Goal: Check status: Check status

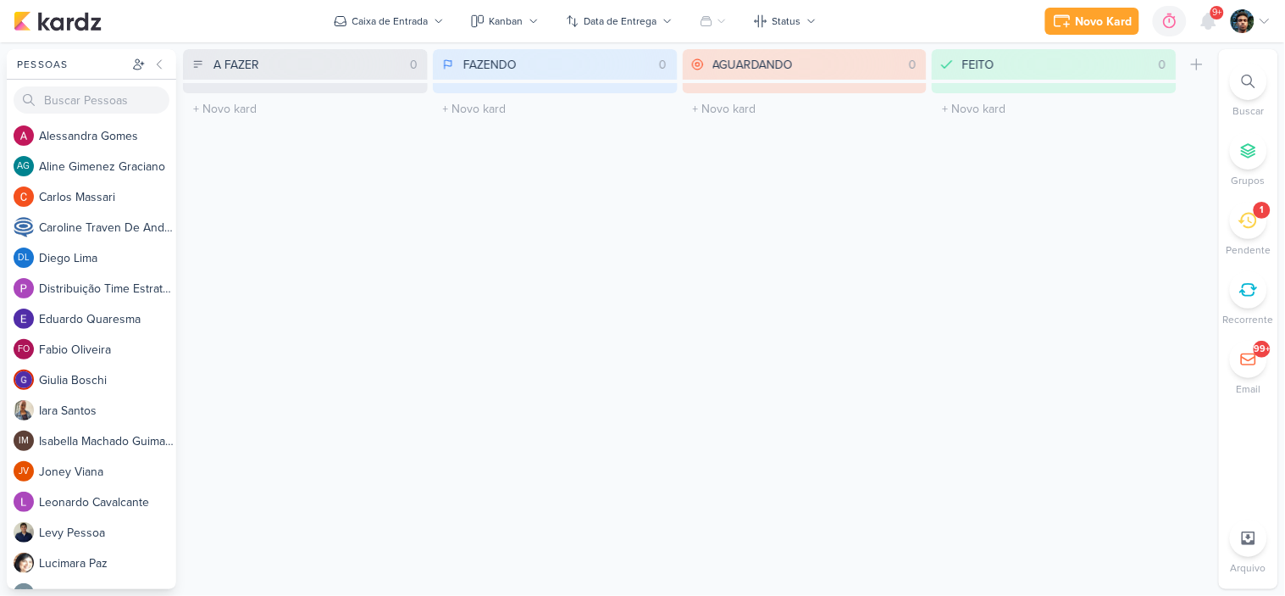
click at [1258, 213] on div "1" at bounding box center [1262, 210] width 17 height 17
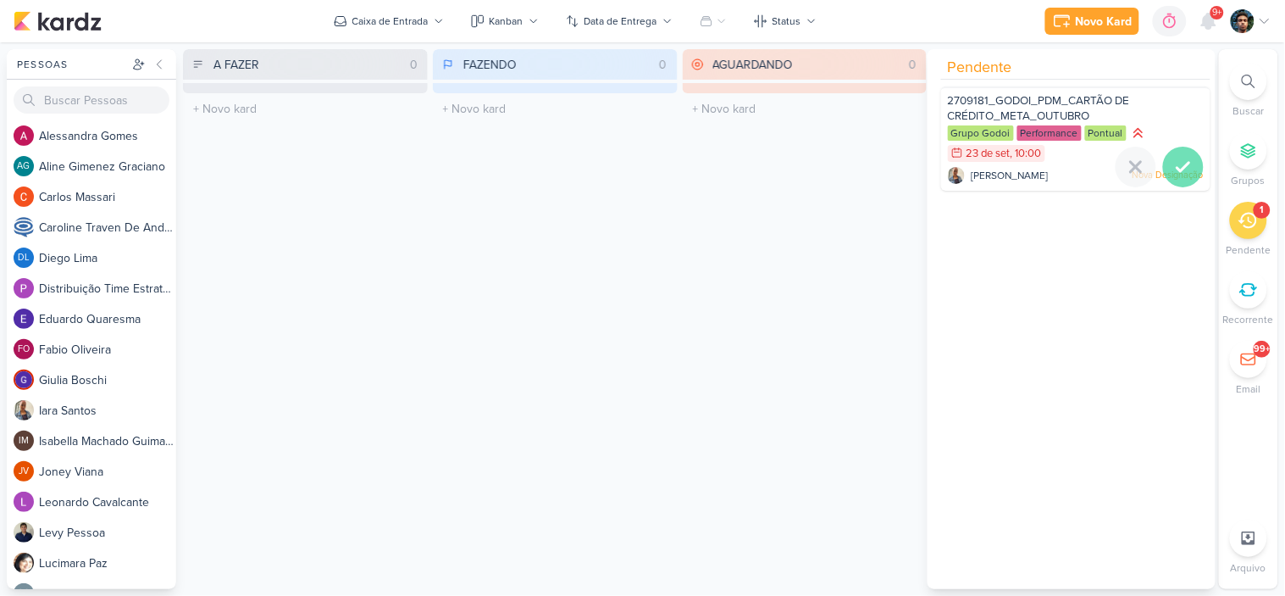
click at [1175, 162] on icon at bounding box center [1183, 167] width 20 height 20
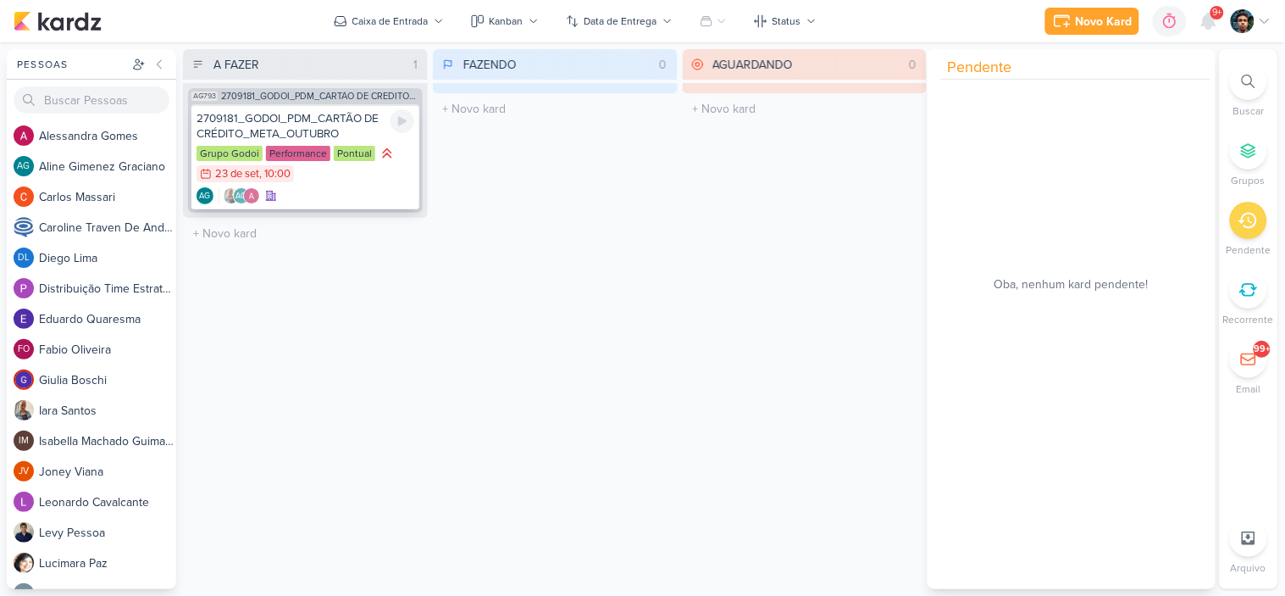
click at [359, 131] on div "2709181_GODOI_PDM_CARTÃO DE CRÉDITO_META_OUTUBRO" at bounding box center [306, 126] width 218 height 30
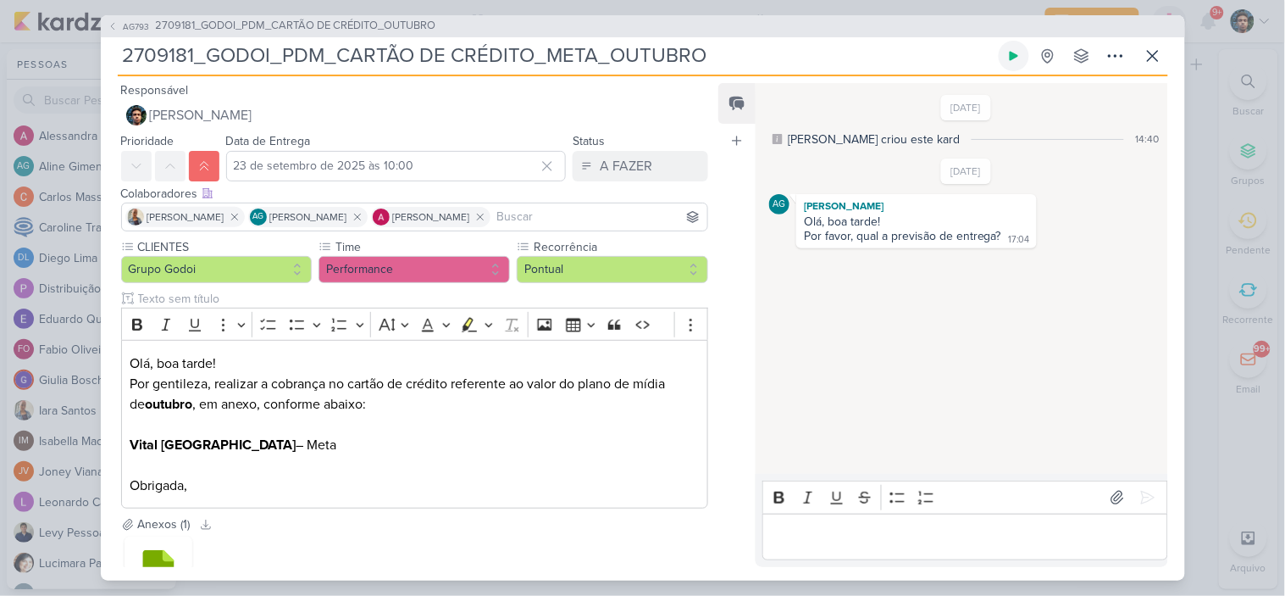
click at [1013, 49] on icon at bounding box center [1014, 56] width 14 height 14
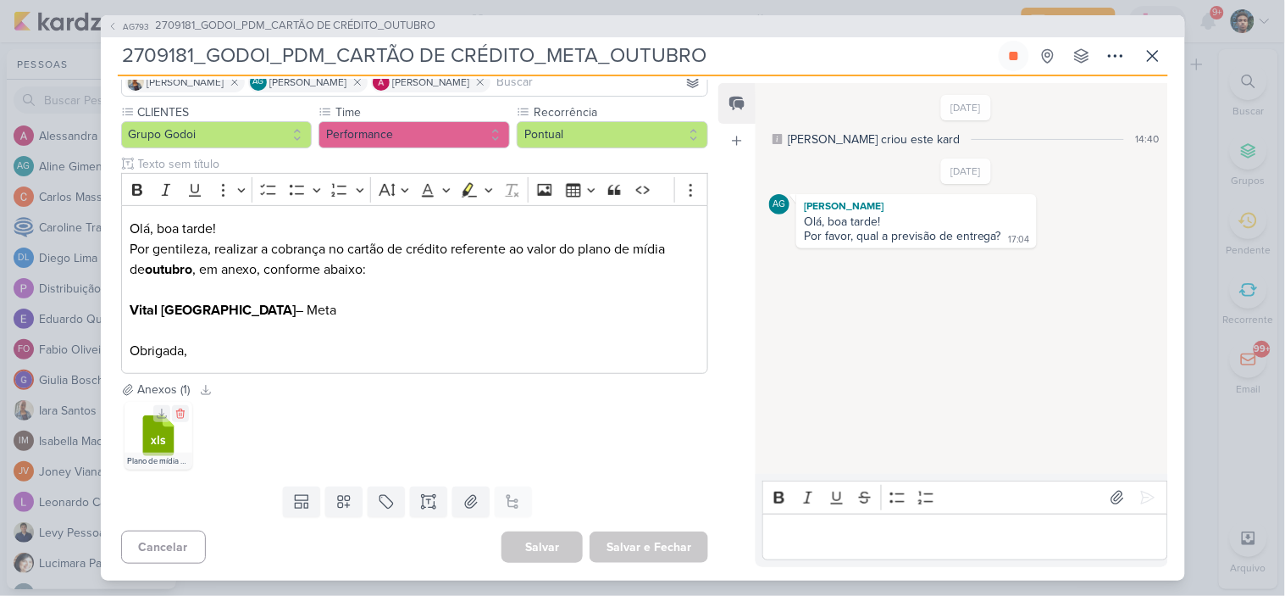
click at [145, 434] on icon at bounding box center [157, 435] width 31 height 41
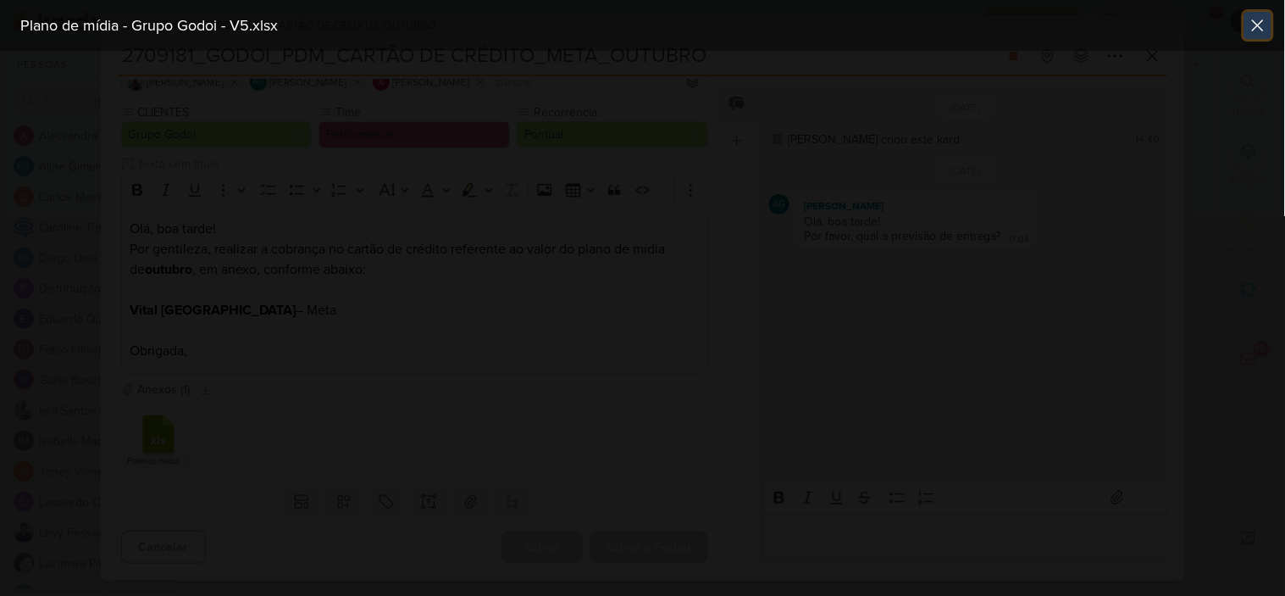
click at [1259, 32] on icon at bounding box center [1258, 25] width 20 height 20
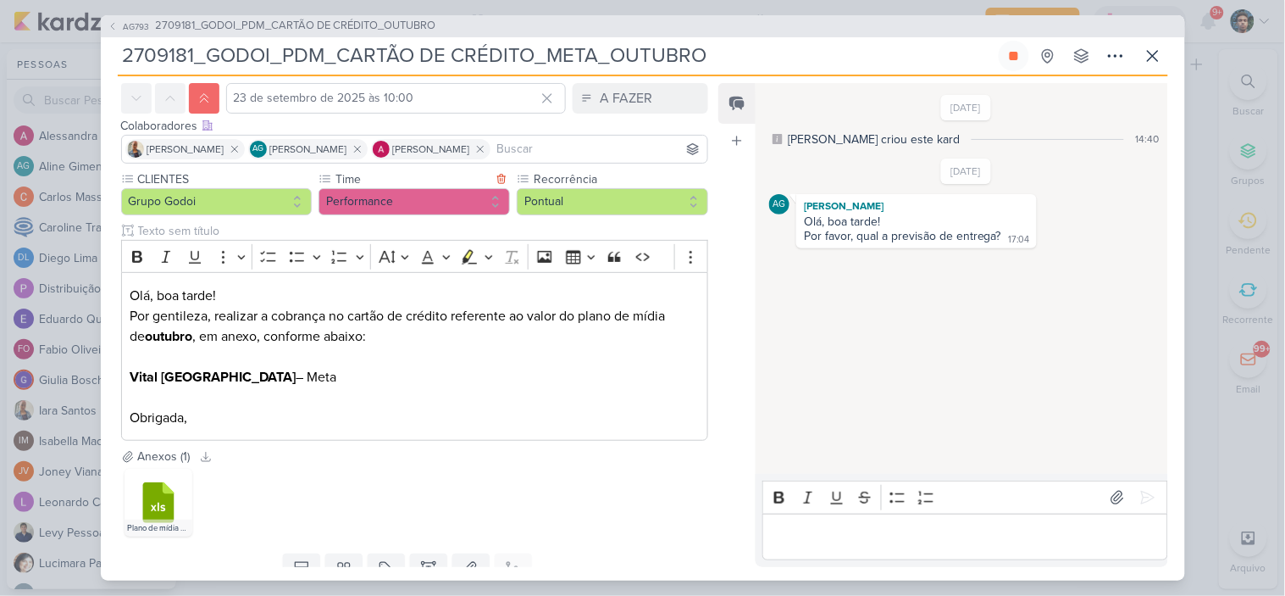
scroll to position [0, 0]
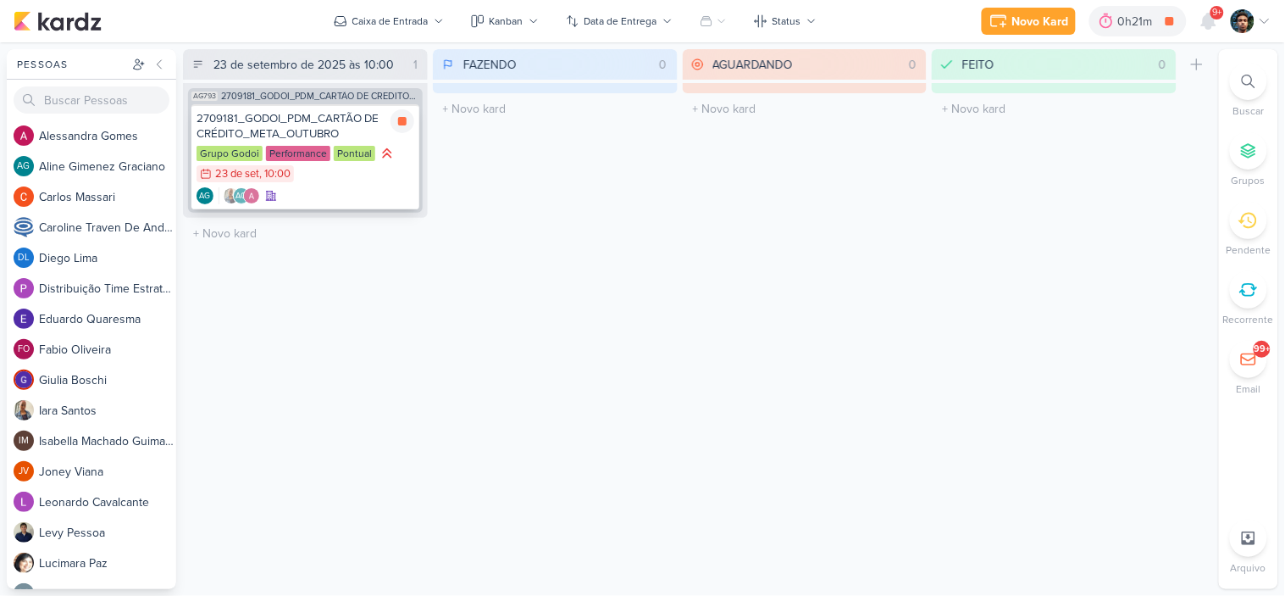
click at [376, 181] on div "Grupo Godoi Performance Pontual 23/9 [DATE] 10:00" at bounding box center [306, 164] width 218 height 39
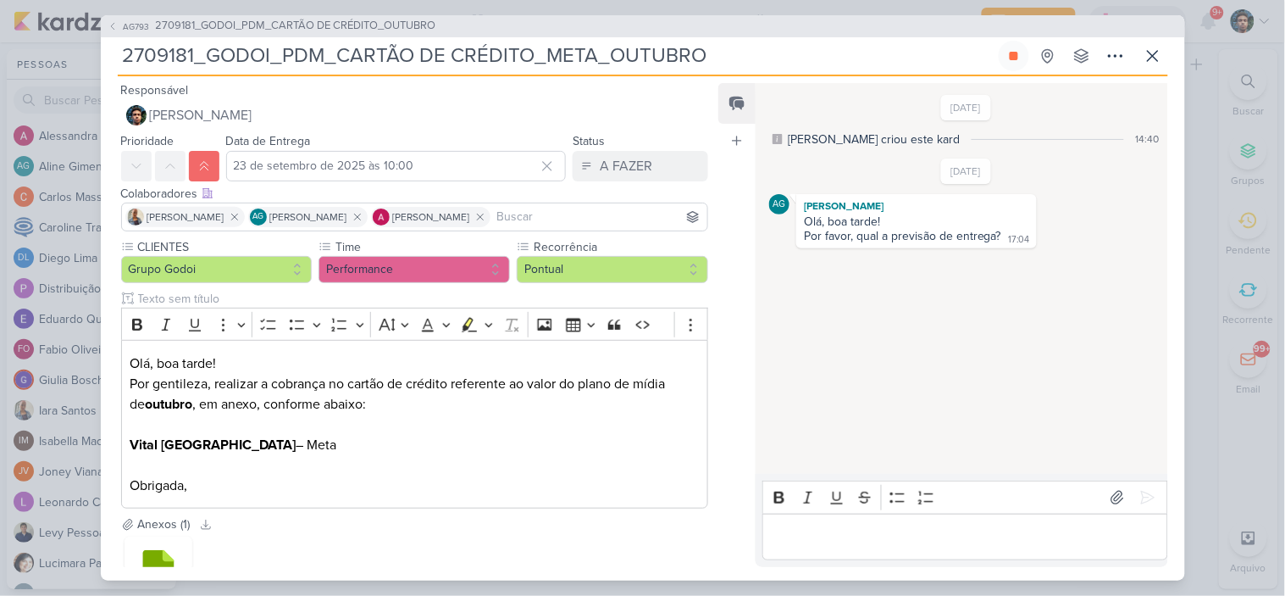
click at [893, 557] on div "Editor editing area: main" at bounding box center [964, 536] width 405 height 47
click at [883, 530] on p "Editor editing area: main" at bounding box center [965, 536] width 387 height 20
click at [780, 527] on p "credito adicionado" at bounding box center [965, 536] width 387 height 20
click at [934, 538] on p "credito adicionado" at bounding box center [965, 536] width 387 height 20
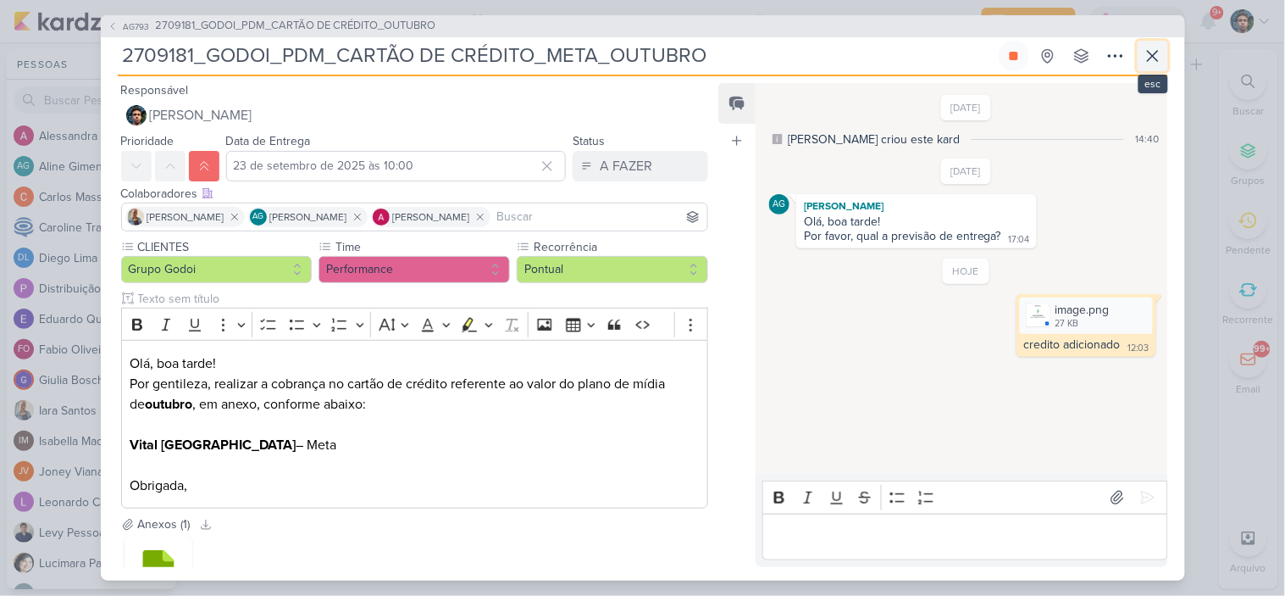
click at [1150, 55] on icon at bounding box center [1153, 56] width 20 height 20
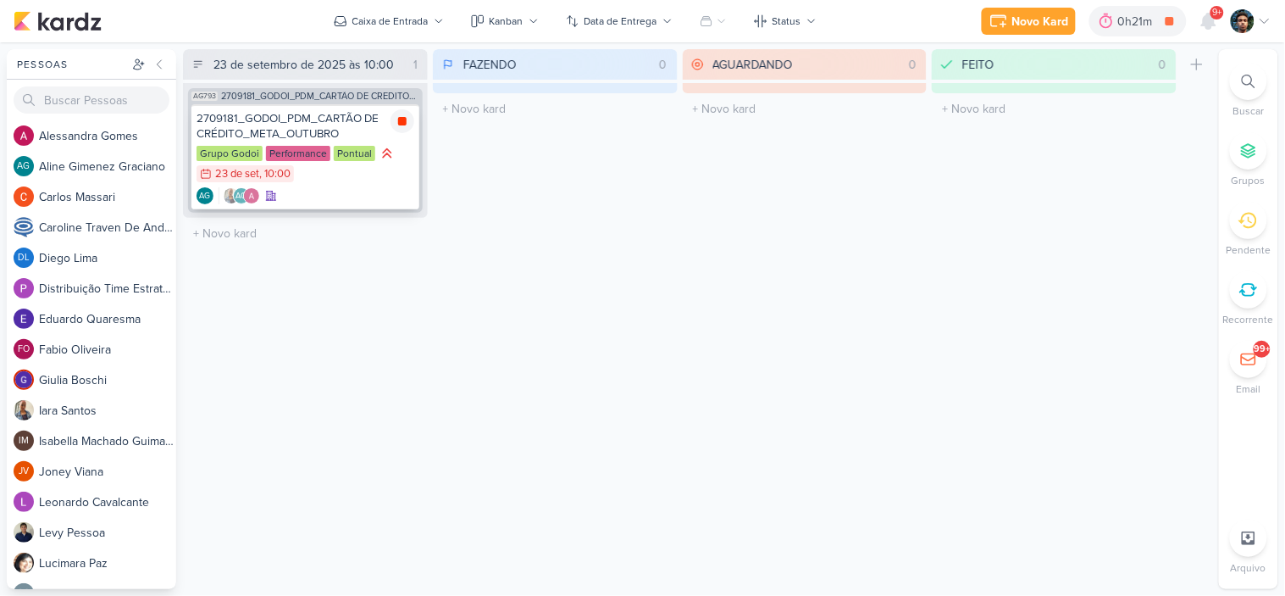
click at [401, 119] on icon at bounding box center [402, 121] width 8 height 8
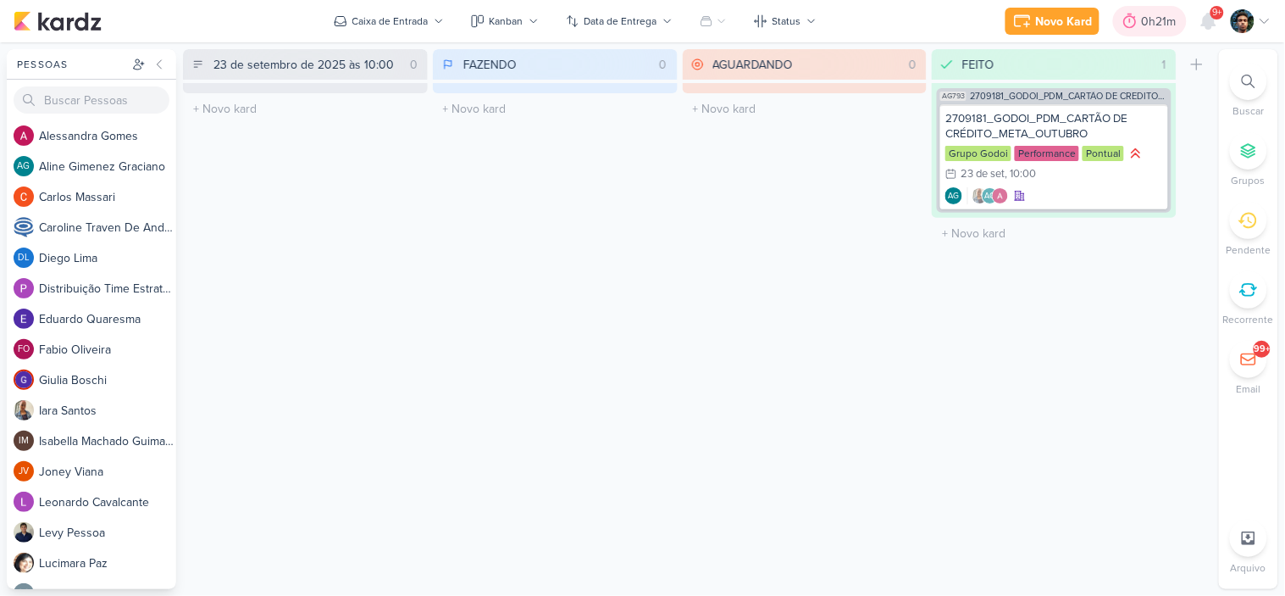
click at [1155, 17] on div "0h21m" at bounding box center [1162, 22] width 40 height 18
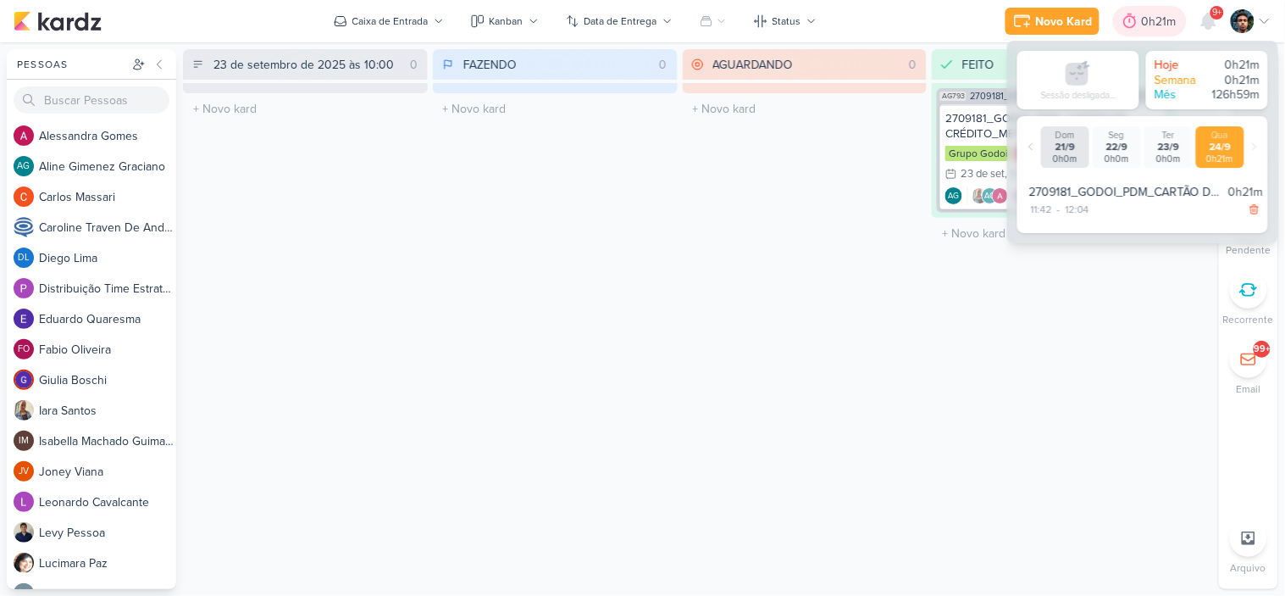
click at [1144, 22] on div "0h21m" at bounding box center [1162, 22] width 40 height 18
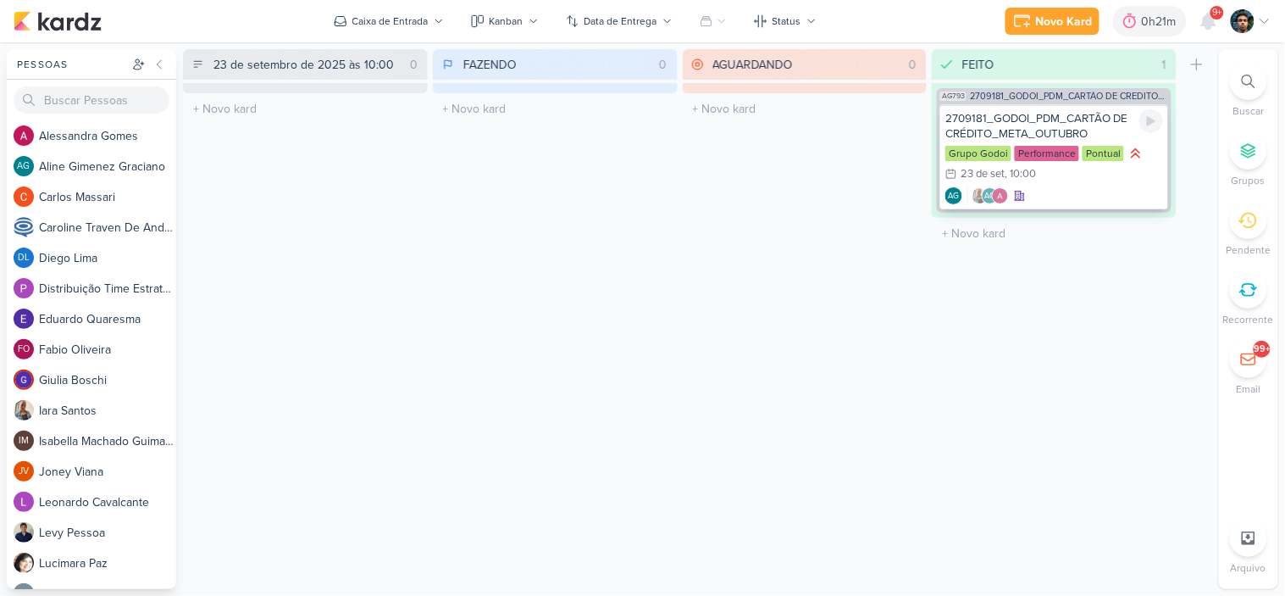
click at [1083, 178] on div "Grupo Godoi Performance Pontual 23/9 [DATE] 10:00" at bounding box center [1054, 164] width 218 height 39
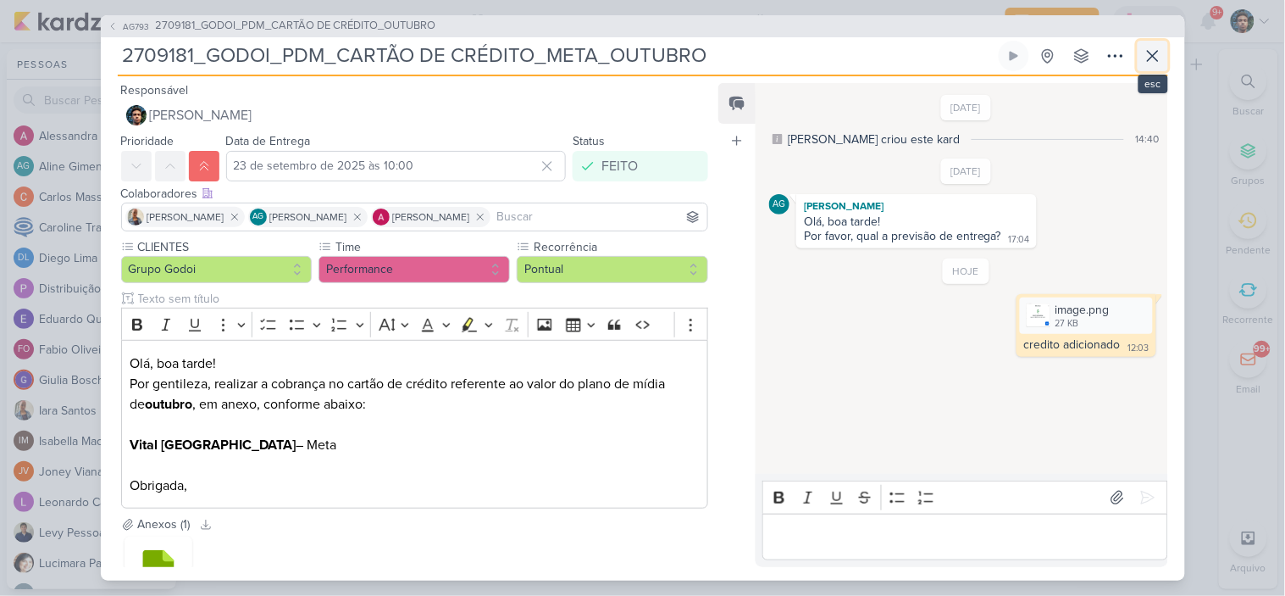
click at [1145, 58] on icon at bounding box center [1153, 56] width 20 height 20
